Goal: Information Seeking & Learning: Learn about a topic

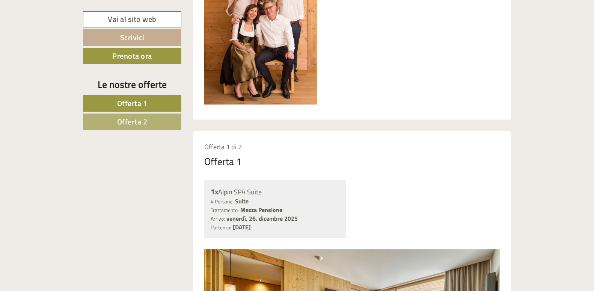
click at [144, 110] on link "Offerta 1" at bounding box center [132, 103] width 98 height 17
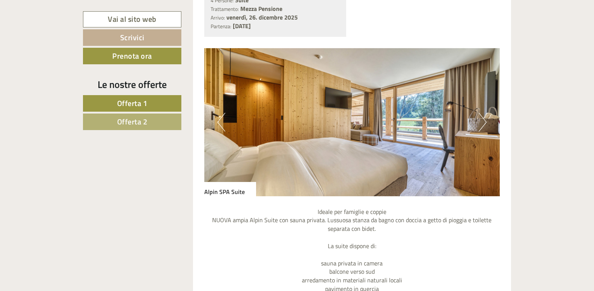
scroll to position [665, 0]
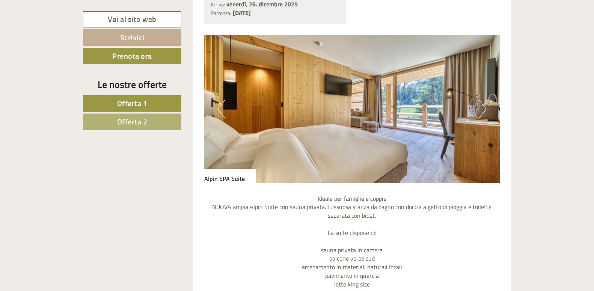
click at [474, 115] on img at bounding box center [352, 109] width 296 height 148
click at [482, 113] on button "Next" at bounding box center [483, 109] width 8 height 19
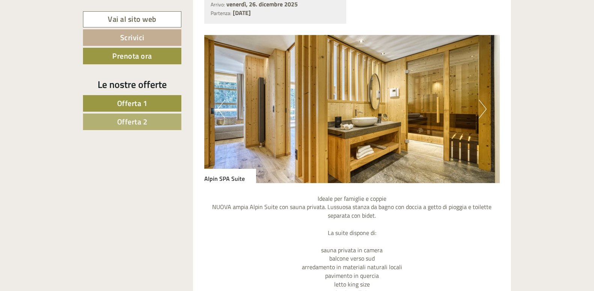
click at [482, 113] on button "Next" at bounding box center [483, 109] width 8 height 19
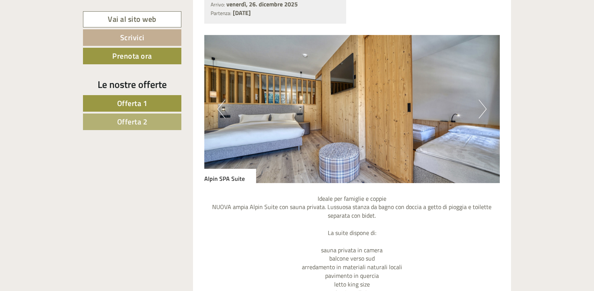
click at [482, 113] on button "Next" at bounding box center [483, 109] width 8 height 19
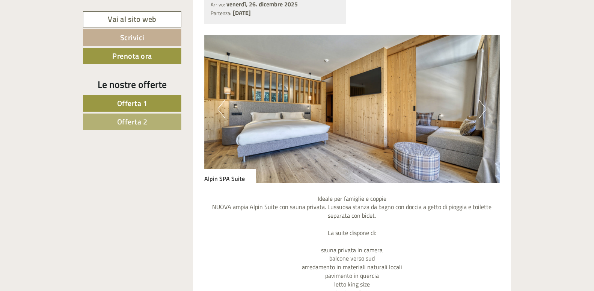
click at [482, 113] on button "Next" at bounding box center [483, 109] width 8 height 19
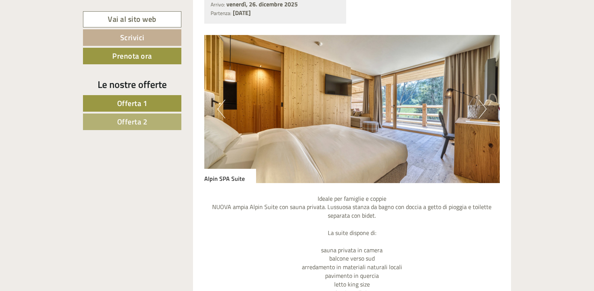
click at [482, 113] on button "Next" at bounding box center [483, 109] width 8 height 19
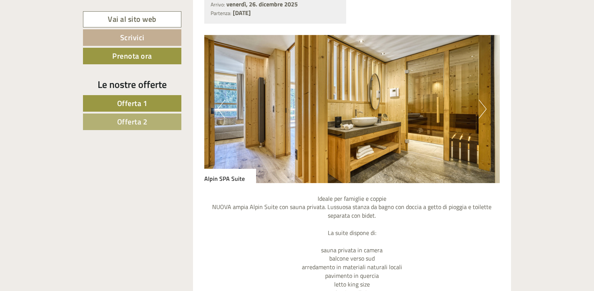
click at [482, 113] on button "Next" at bounding box center [483, 109] width 8 height 19
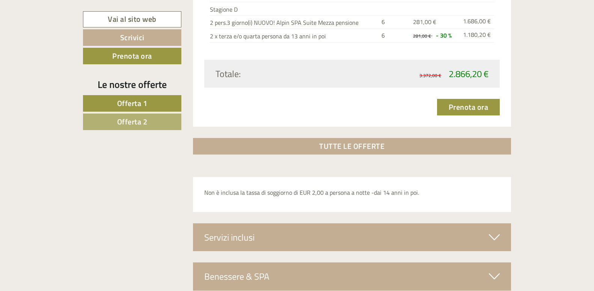
scroll to position [890, 0]
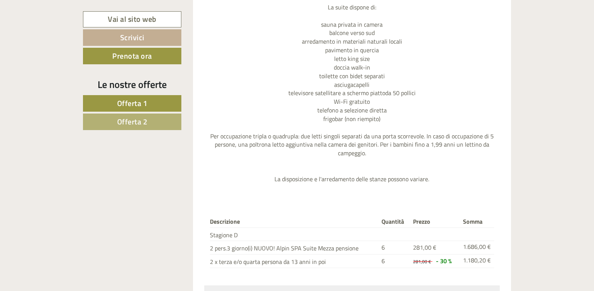
click at [130, 123] on span "Offerta 2" at bounding box center [132, 122] width 30 height 12
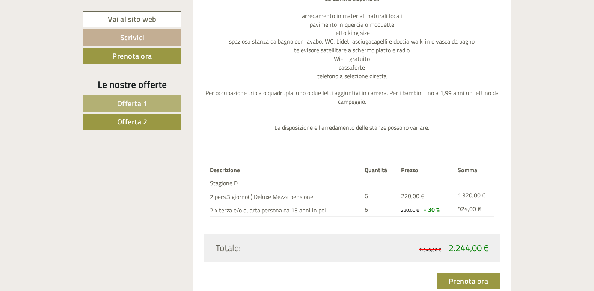
scroll to position [581, 0]
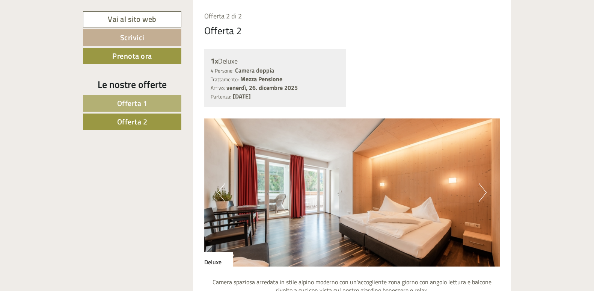
click at [485, 193] on button "Next" at bounding box center [483, 192] width 8 height 19
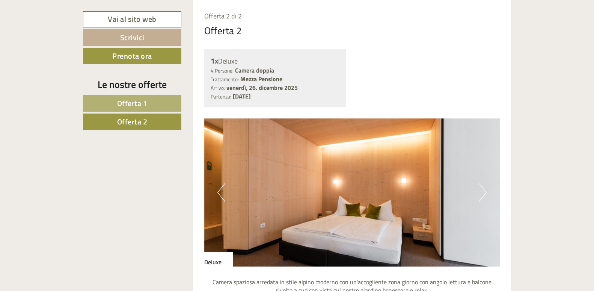
click at [485, 193] on button "Next" at bounding box center [483, 192] width 8 height 19
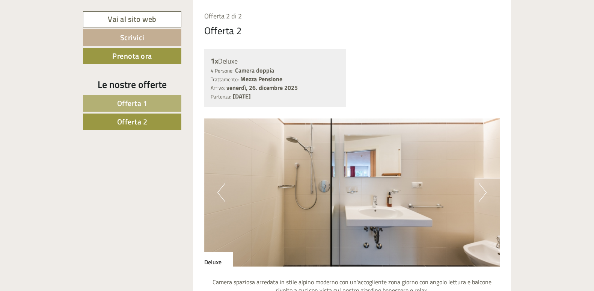
click at [485, 193] on button "Next" at bounding box center [483, 192] width 8 height 19
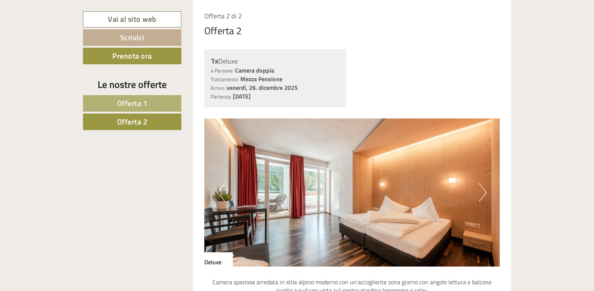
click at [485, 193] on button "Next" at bounding box center [483, 192] width 8 height 19
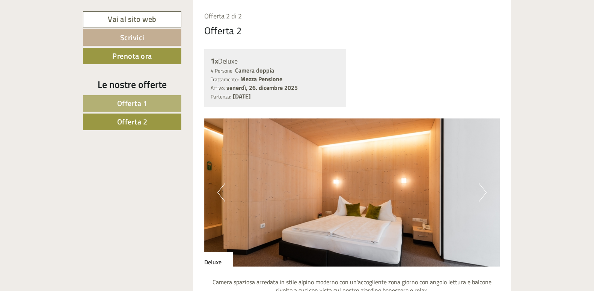
click at [485, 193] on button "Next" at bounding box center [483, 192] width 8 height 19
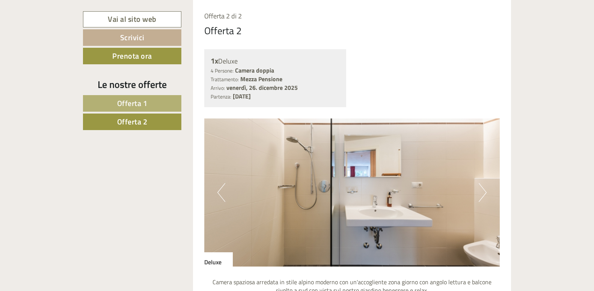
click at [485, 193] on button "Next" at bounding box center [483, 192] width 8 height 19
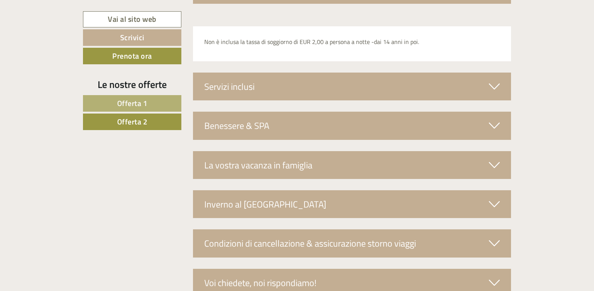
scroll to position [1221, 0]
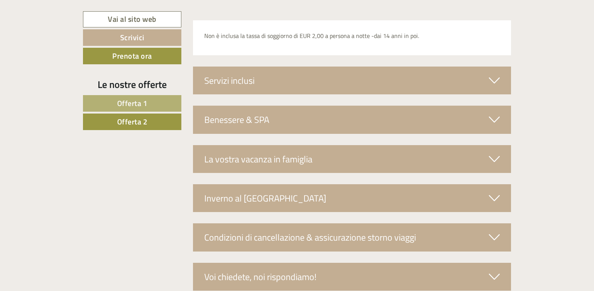
click at [485, 82] on div "Servizi inclusi" at bounding box center [352, 80] width 319 height 28
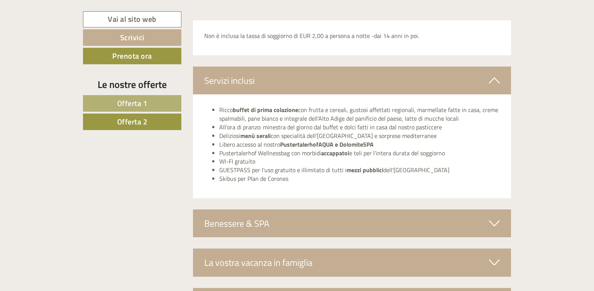
click at [494, 221] on icon at bounding box center [494, 223] width 11 height 13
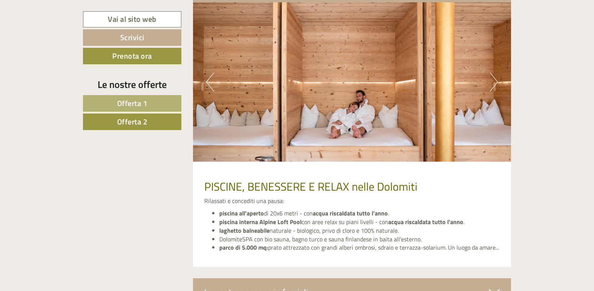
scroll to position [1468, 0]
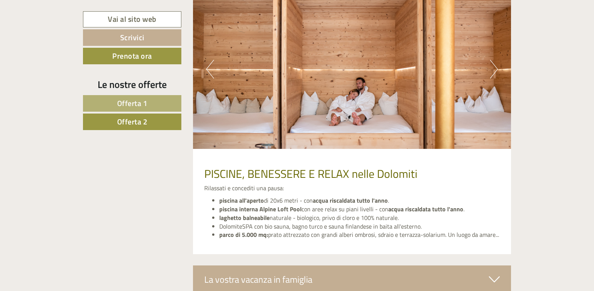
click at [493, 64] on button "Next" at bounding box center [494, 69] width 8 height 19
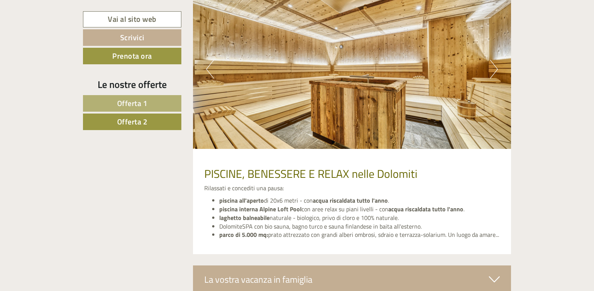
click at [493, 65] on button "Next" at bounding box center [494, 69] width 8 height 19
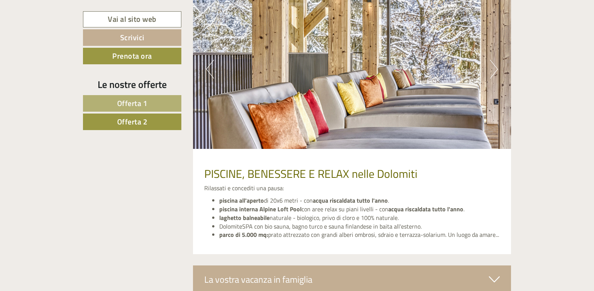
click at [493, 65] on button "Next" at bounding box center [494, 69] width 8 height 19
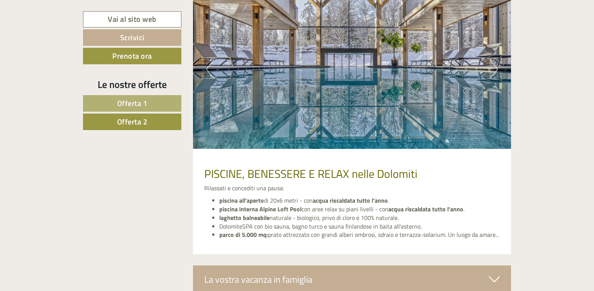
click at [493, 65] on button "Next" at bounding box center [494, 69] width 8 height 19
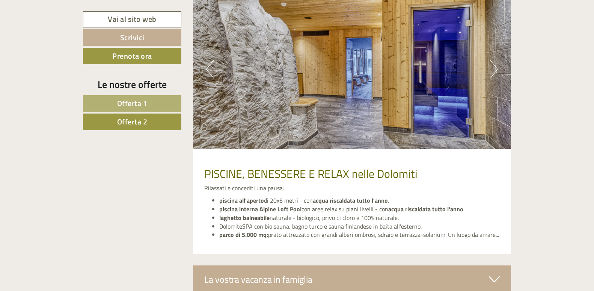
click at [493, 65] on button "Next" at bounding box center [494, 69] width 8 height 19
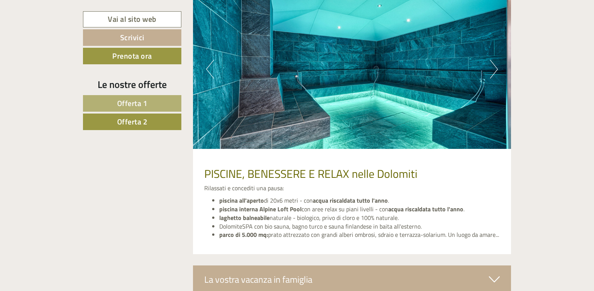
click at [493, 65] on button "Next" at bounding box center [494, 69] width 8 height 19
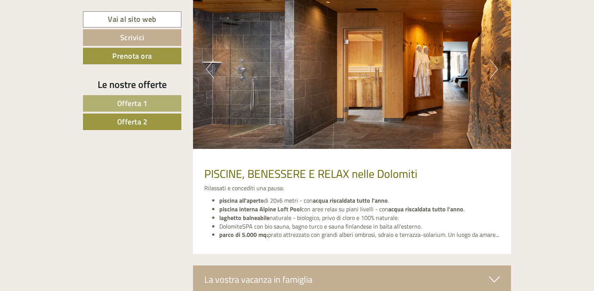
click at [493, 65] on button "Next" at bounding box center [494, 69] width 8 height 19
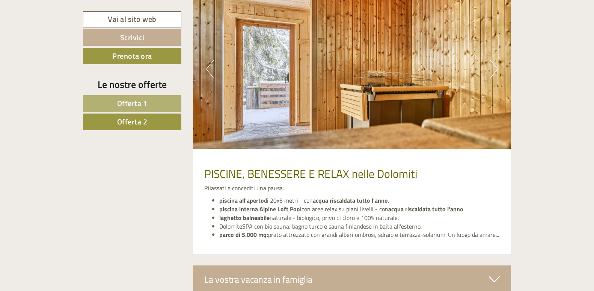
click at [493, 65] on button "Next" at bounding box center [494, 69] width 8 height 19
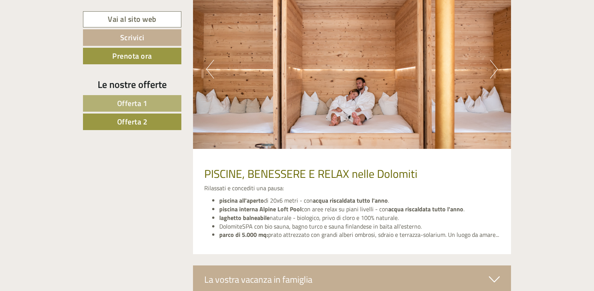
click at [493, 65] on button "Next" at bounding box center [494, 69] width 8 height 19
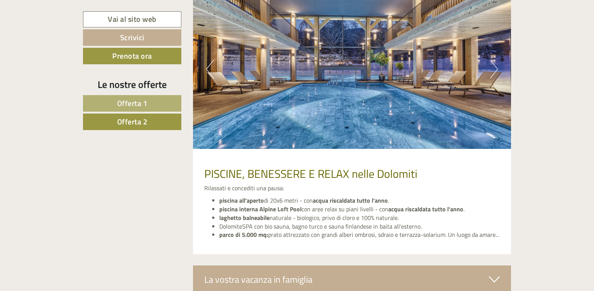
scroll to position [1691, 0]
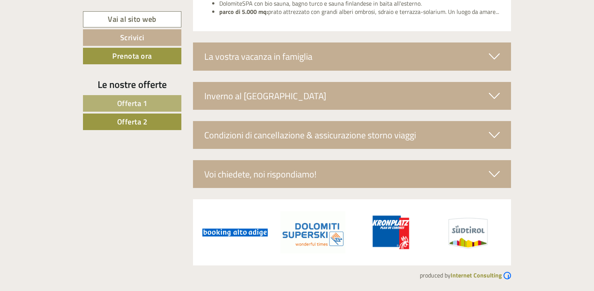
click at [491, 95] on icon at bounding box center [494, 95] width 11 height 13
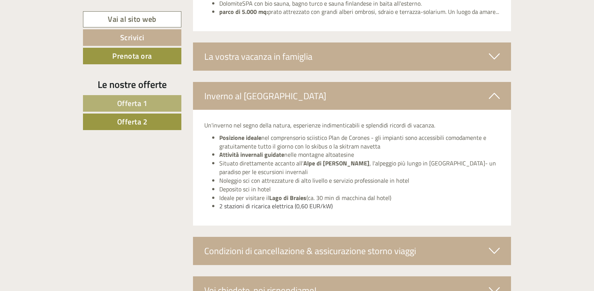
click at [497, 57] on icon at bounding box center [494, 56] width 11 height 13
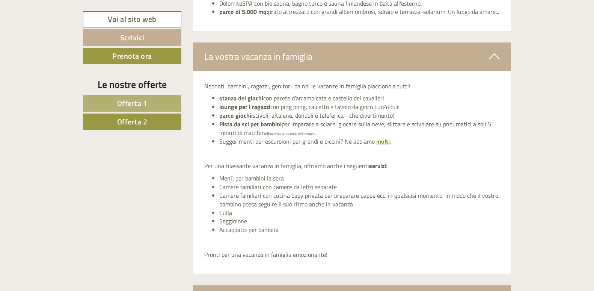
scroll to position [1916, 0]
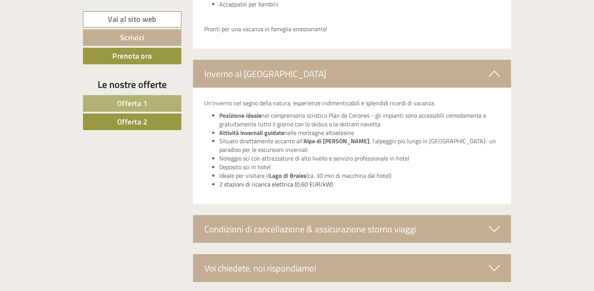
click at [498, 227] on icon at bounding box center [494, 228] width 11 height 13
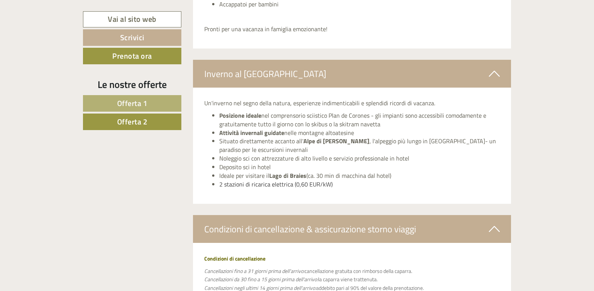
scroll to position [2142, 0]
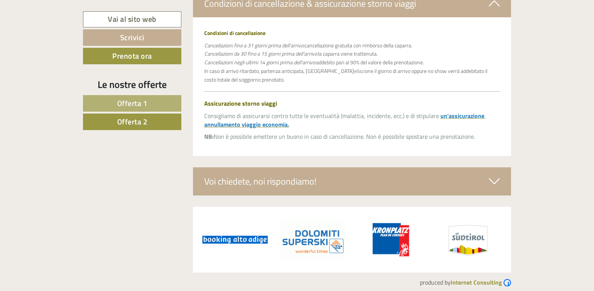
click at [499, 181] on icon at bounding box center [494, 181] width 11 height 13
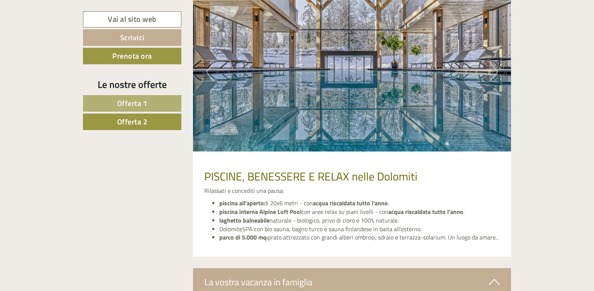
scroll to position [564, 0]
